Goal: Task Accomplishment & Management: Complete application form

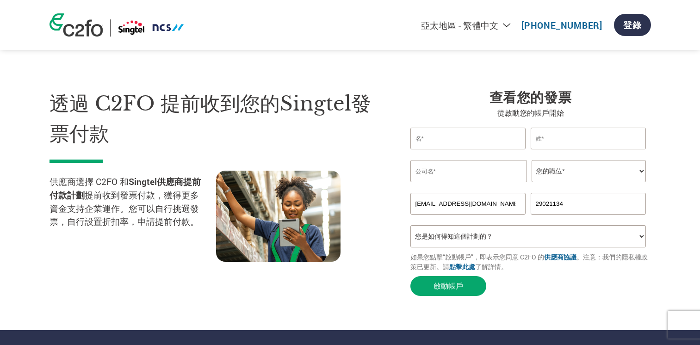
select select "zh-TW"
click at [503, 140] on input "text" at bounding box center [469, 139] width 116 height 22
type input "[PERSON_NAME]"
type input "FOO"
type input "Vodatel Networks Holdings Limited"
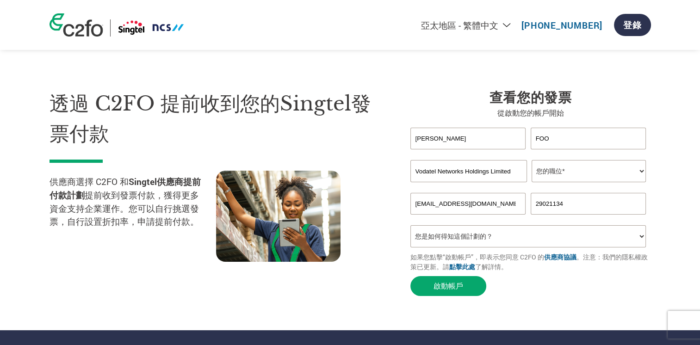
click at [480, 142] on input "[PERSON_NAME]" at bounding box center [469, 139] width 116 height 22
drag, startPoint x: 480, startPoint y: 142, endPoint x: 378, endPoint y: 145, distance: 101.4
click at [378, 145] on div "透過 C2FO 提前收到您的Singtel發票付款 供應商選擇 C2FO 和 Singtel供應商提前付款計劃 提前收到發票付款，獲得更多資金支持企業運作。您…" at bounding box center [351, 176] width 602 height 249
click at [685, 216] on section "透過 C2FO 提前收到您的Singtel發票付款 供應商選擇 C2FO 和 Singtel供應商提前付款計劃 提前收到發票付款，獲得更多資金支持企業運作。您…" at bounding box center [350, 183] width 700 height 293
click at [495, 210] on input "[EMAIL_ADDRESS][DOMAIN_NAME]" at bounding box center [469, 204] width 116 height 22
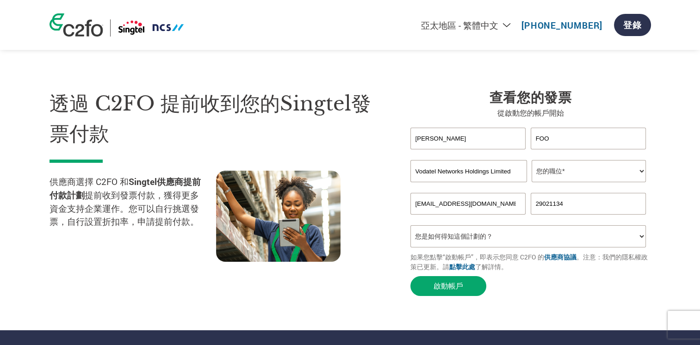
click at [487, 140] on input "[PERSON_NAME]" at bounding box center [469, 139] width 116 height 22
drag, startPoint x: 487, startPoint y: 140, endPoint x: 338, endPoint y: 143, distance: 148.6
click at [338, 143] on div "透過 C2FO 提前收到您的Singtel發票付款 供應商選擇 C2FO 和 Singtel供應商提前付款計劃 提前收到發票付款，獲得更多資金支持企業運作。您…" at bounding box center [351, 176] width 602 height 249
click at [425, 144] on input "[PERSON_NAME]" at bounding box center [469, 139] width 116 height 22
type input "Ka Man [PERSON_NAME]"
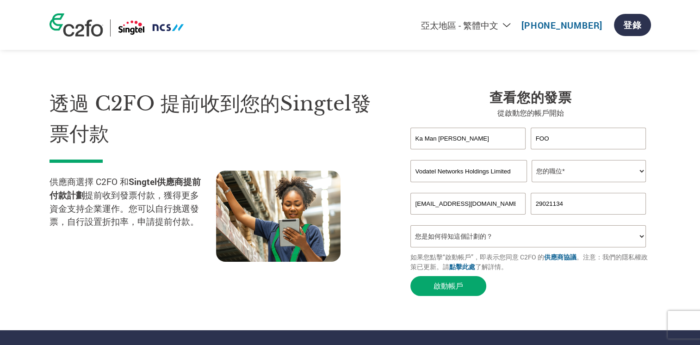
drag, startPoint x: 567, startPoint y: 142, endPoint x: 541, endPoint y: 145, distance: 26.6
click at [567, 142] on input "FOO" at bounding box center [589, 139] width 116 height 22
drag, startPoint x: 556, startPoint y: 142, endPoint x: 527, endPoint y: 143, distance: 28.7
click at [527, 143] on div "Ka Man [PERSON_NAME]" at bounding box center [531, 139] width 241 height 22
type input "[PERSON_NAME]"
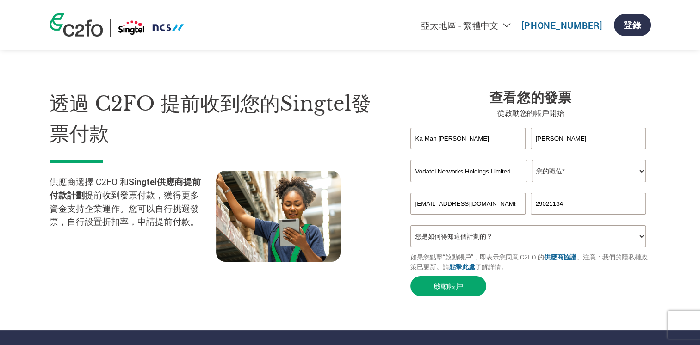
click at [437, 174] on input "Vodatel Networks Holdings Limited" at bounding box center [469, 171] width 117 height 22
type input "Vodatel Networks (H.K.) Limited"
click at [644, 175] on select "您的職位* CFO Controller Credit Manager Finance Director Treasurer CEO President Ow…" at bounding box center [589, 171] width 114 height 22
select select "OTHER"
click at [532, 162] on select "您的職位* CFO Controller Credit Manager Finance Director Treasurer CEO President Ow…" at bounding box center [589, 171] width 114 height 22
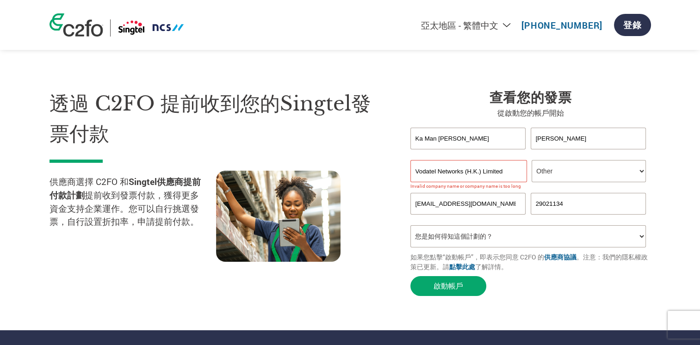
drag, startPoint x: 692, startPoint y: 187, endPoint x: 686, endPoint y: 190, distance: 6.4
click at [692, 189] on section "透過 C2FO 提前收到您的Singtel發票付款 供應商選擇 C2FO 和 Singtel供應商提前付款計劃 提前收到發票付款，獲得更多資金支持企業運作。您…" at bounding box center [350, 183] width 700 height 293
drag, startPoint x: 487, startPoint y: 174, endPoint x: 487, endPoint y: 180, distance: 6.0
click at [487, 174] on input "Vodatel Networks (H.K.) Limited" at bounding box center [469, 171] width 117 height 22
type input "Vodatel Networks (H.K.) Ltd."
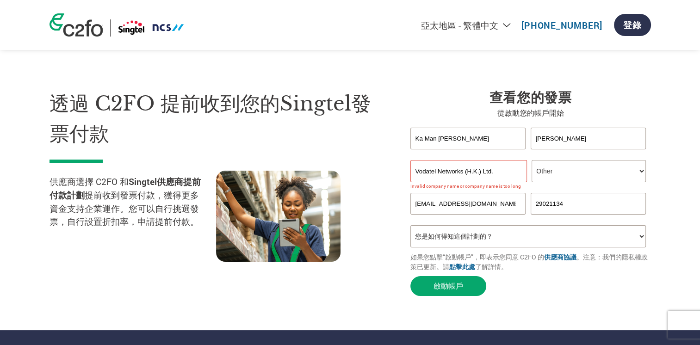
click at [583, 204] on input "29021134" at bounding box center [589, 204] width 116 height 22
click at [517, 173] on input "Vodatel Networks (H.K.) Ltd." at bounding box center [469, 171] width 117 height 22
click at [573, 213] on input "29021134" at bounding box center [589, 204] width 116 height 22
type input "29021131"
click at [511, 175] on input "Vodatel Networks (H.K.) Ltd." at bounding box center [469, 171] width 117 height 22
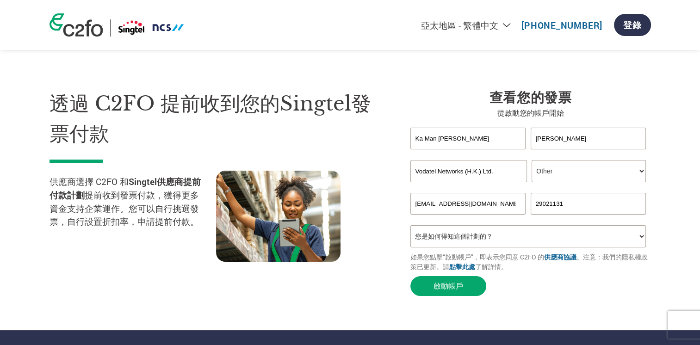
drag, startPoint x: 470, startPoint y: 173, endPoint x: 500, endPoint y: 234, distance: 67.9
click at [472, 179] on input "Vodatel Networks (H.K.) Ltd." at bounding box center [469, 171] width 117 height 22
click at [663, 194] on section "透過 C2FO 提前收到您的Singtel發票付款 供應商選擇 C2FO 和 Singtel供應商提前付款計劃 提前收到發票付款，獲得更多資金支持企業運作。您…" at bounding box center [350, 183] width 700 height 293
drag, startPoint x: 494, startPoint y: 177, endPoint x: 325, endPoint y: 182, distance: 169.5
click at [332, 179] on div "透過 C2FO 提前收到您的Singtel發票付款 供應商選擇 C2FO 和 Singtel供應商提前付款計劃 提前收到發票付款，獲得更多資金支持企業運作。您…" at bounding box center [351, 176] width 602 height 249
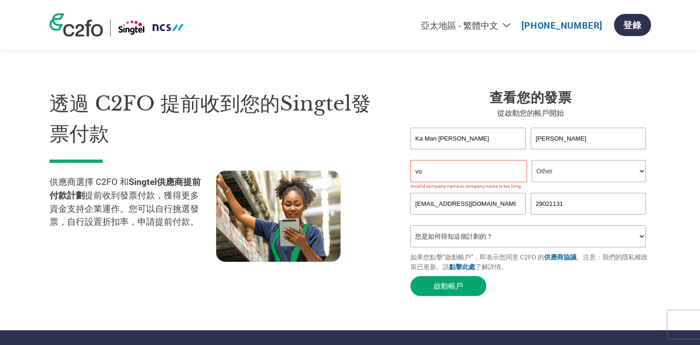
type input "v"
type input "B"
type input "Vodatel Networks Holdings Limited"
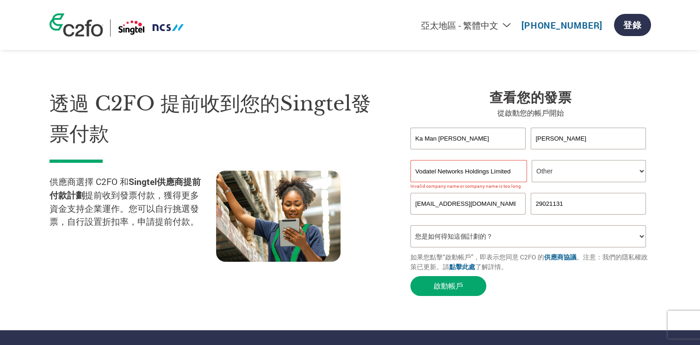
click at [641, 243] on select "您是如何得知這個計劃的？ 收到了信函 電子郵件 社交媒體 線上搜尋 家人／朋友／熟人告知 活動中瞭解 Other" at bounding box center [529, 236] width 236 height 22
select select "Email"
click at [411, 231] on select "您是如何得知這個計劃的？ 收到了信函 電子郵件 社交媒體 線上搜尋 家人／朋友／熟人告知 活動中瞭解 Other" at bounding box center [529, 236] width 236 height 22
click at [460, 287] on button "啟動帳戶" at bounding box center [449, 286] width 76 height 20
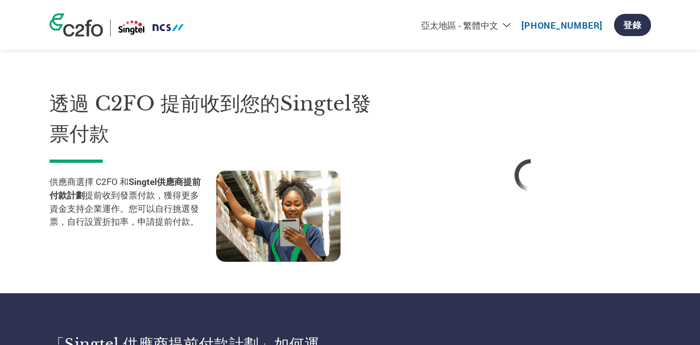
select select "zh-TW"
